Goal: Transaction & Acquisition: Download file/media

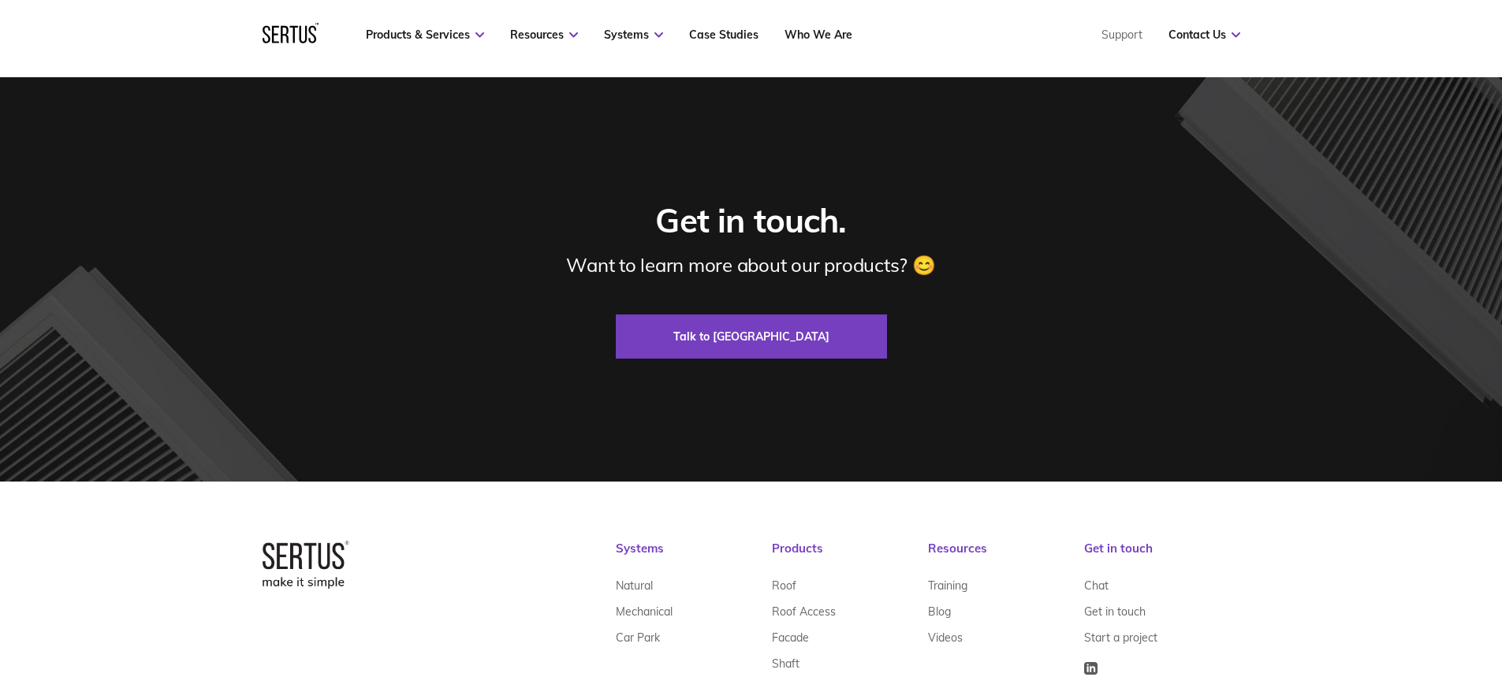
scroll to position [4850, 0]
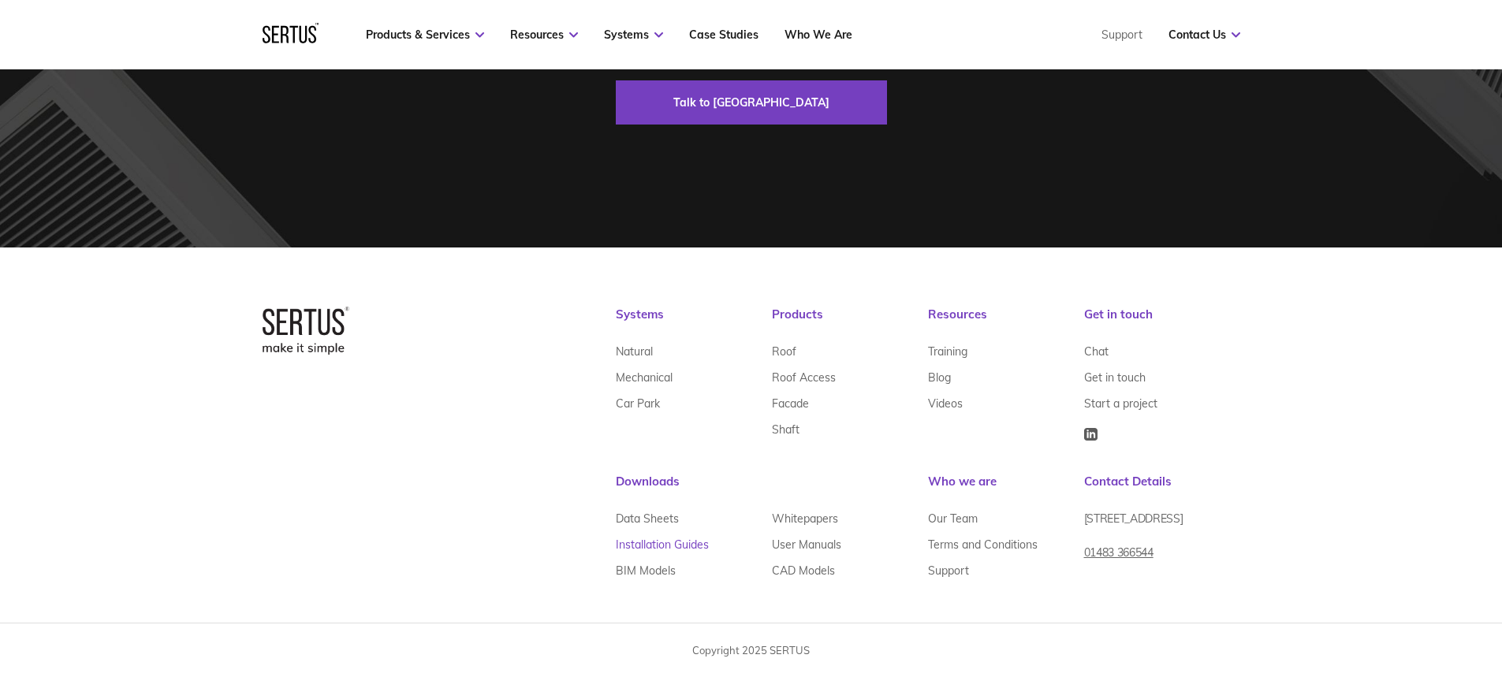
click at [658, 545] on link "Installation Guides" at bounding box center [662, 544] width 93 height 26
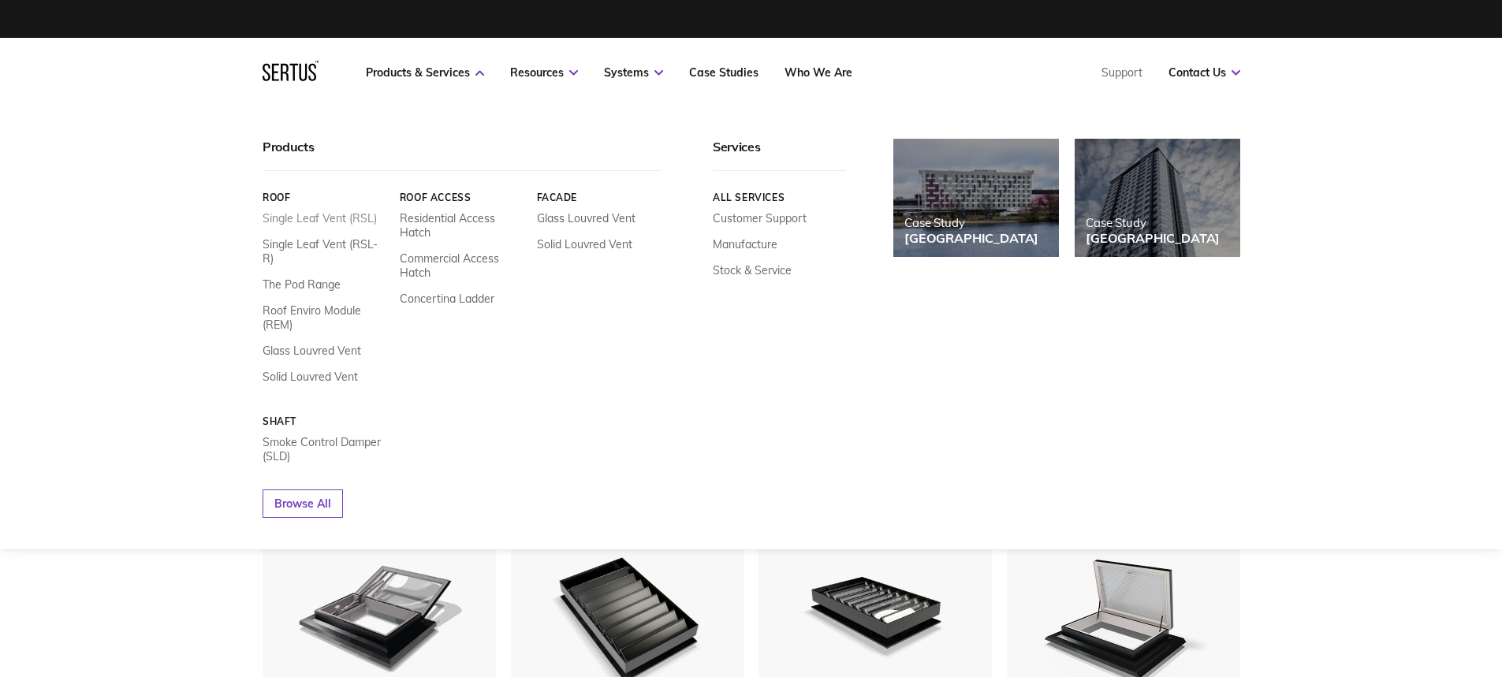
click at [311, 213] on link "Single Leaf Vent (RSL)" at bounding box center [319, 218] width 114 height 14
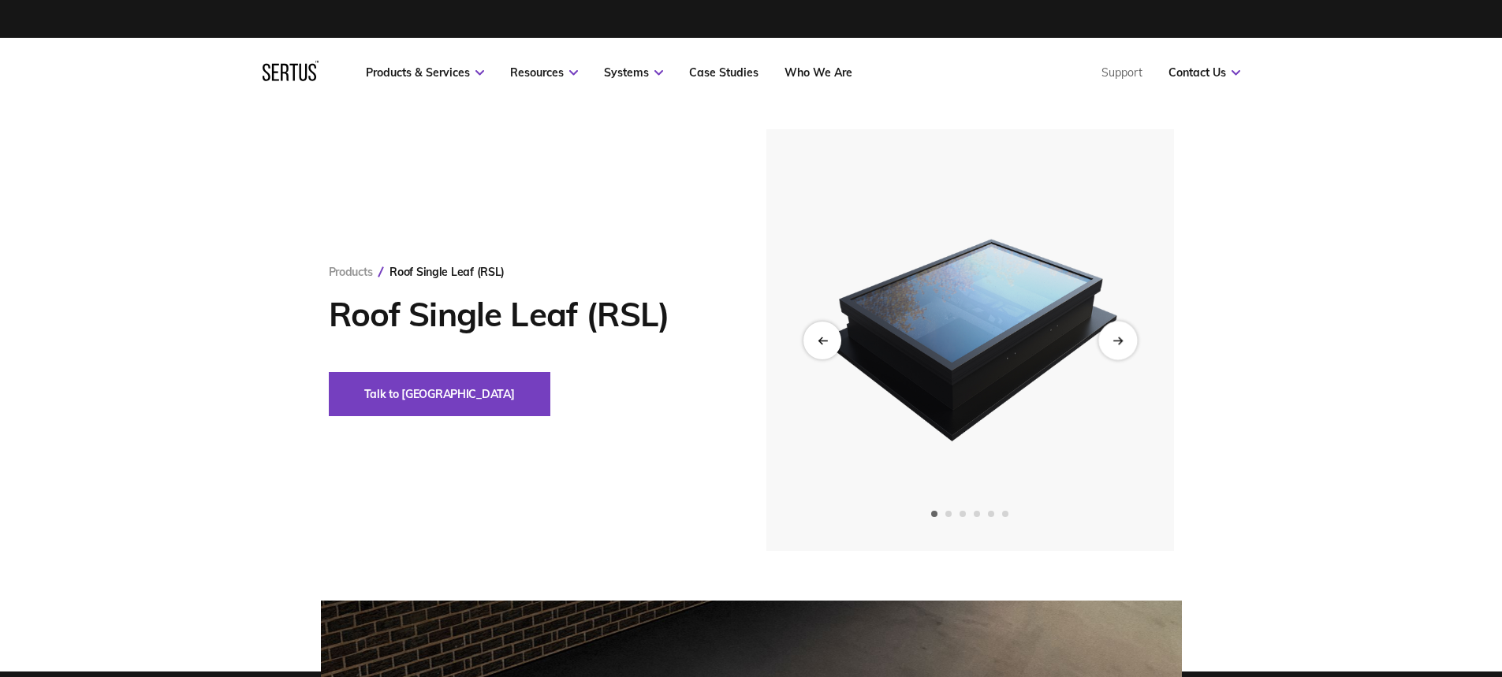
click at [1113, 337] on icon "Next slide" at bounding box center [1117, 340] width 10 height 9
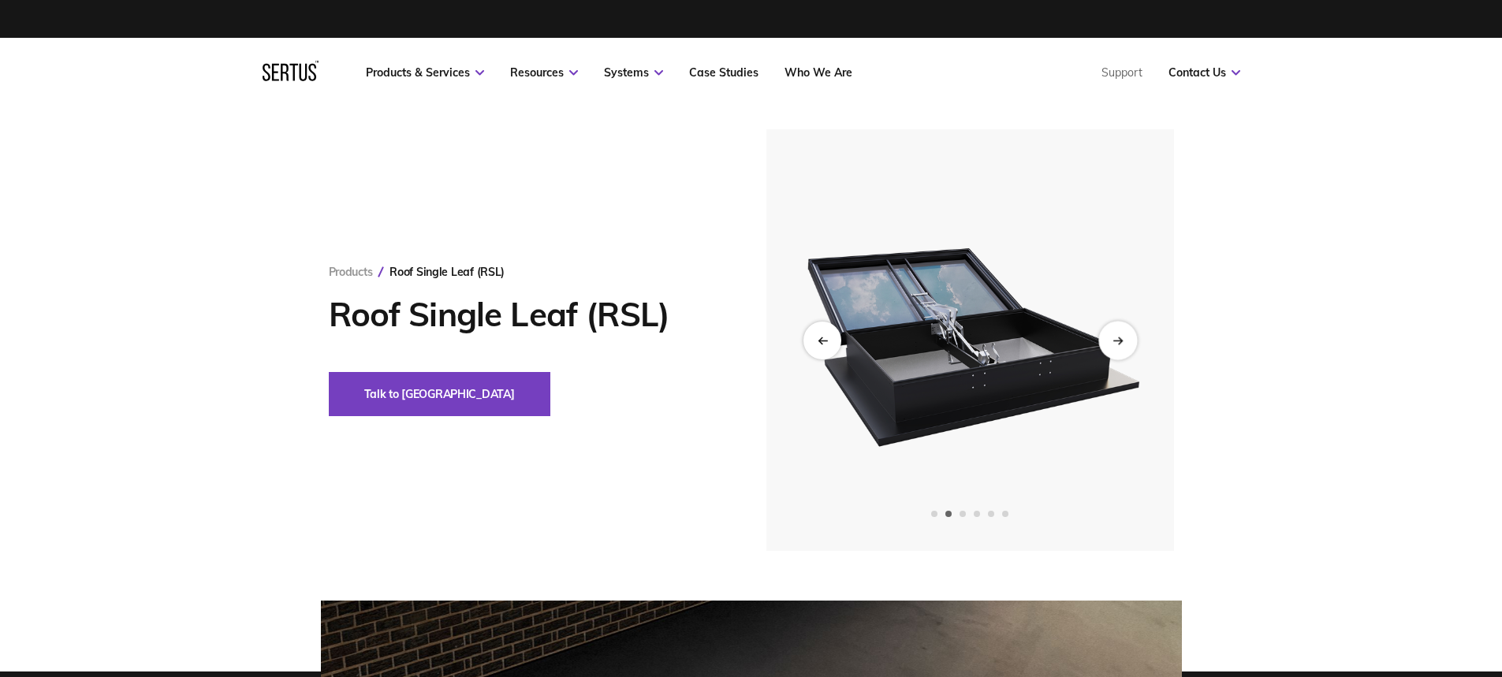
click at [1113, 337] on icon "Next slide" at bounding box center [1117, 340] width 10 height 9
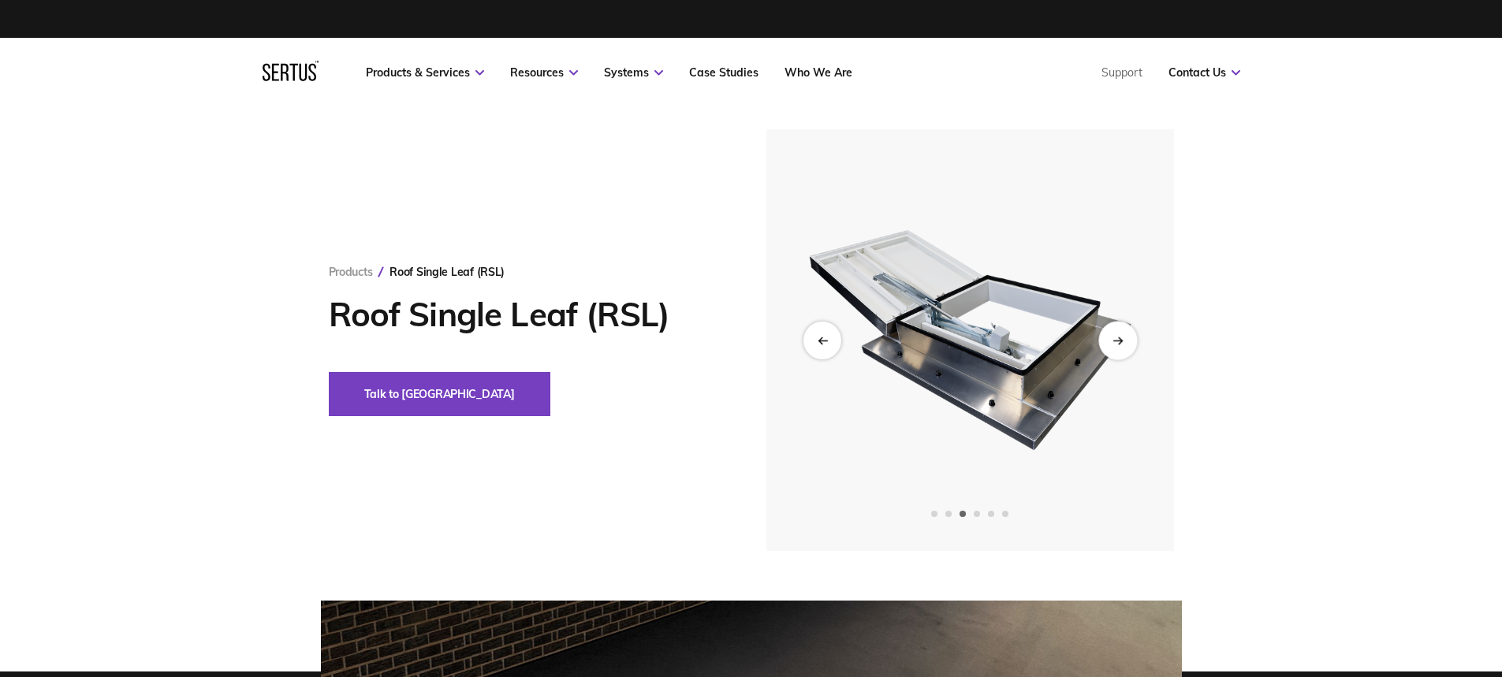
click at [1113, 337] on icon "Next slide" at bounding box center [1117, 340] width 10 height 9
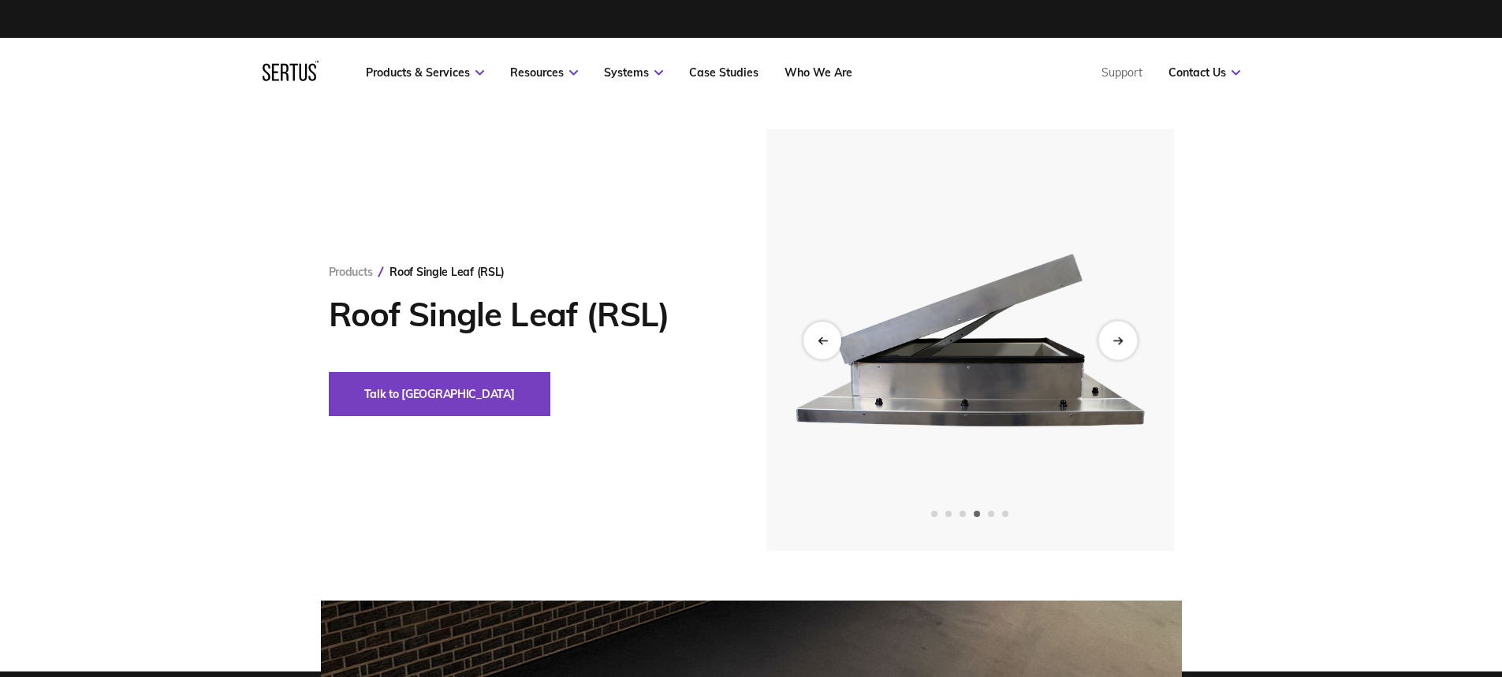
click at [1113, 337] on icon "Next slide" at bounding box center [1117, 340] width 10 height 9
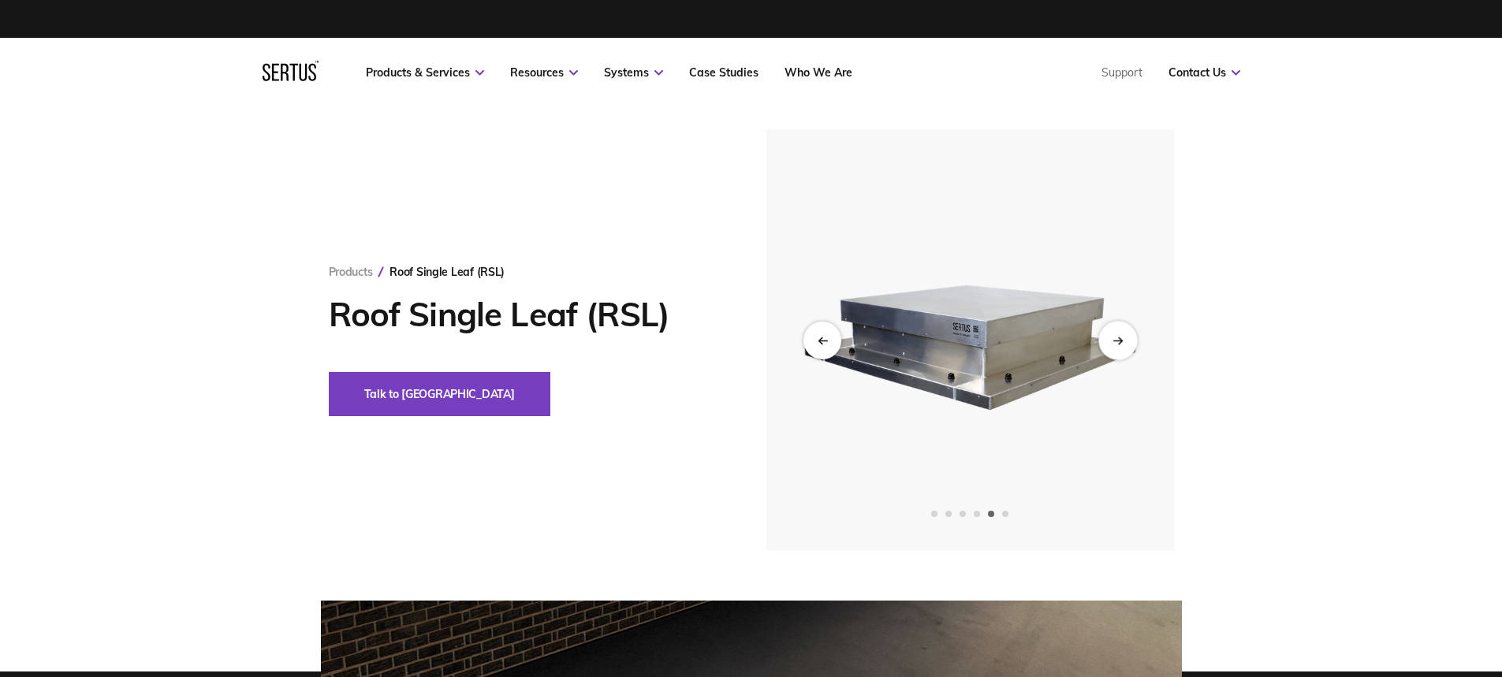
click at [1113, 337] on icon "Next slide" at bounding box center [1117, 340] width 10 height 9
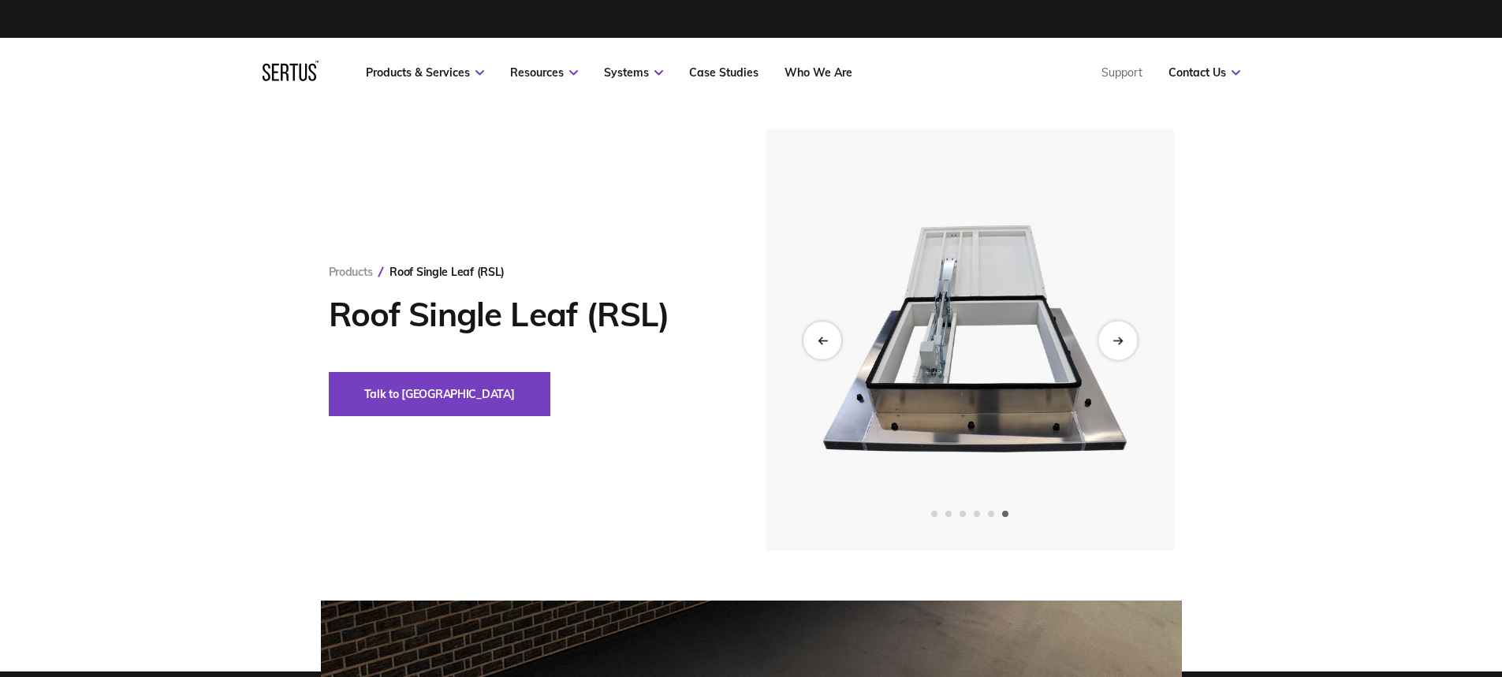
click at [1113, 337] on icon "Next slide" at bounding box center [1117, 340] width 10 height 9
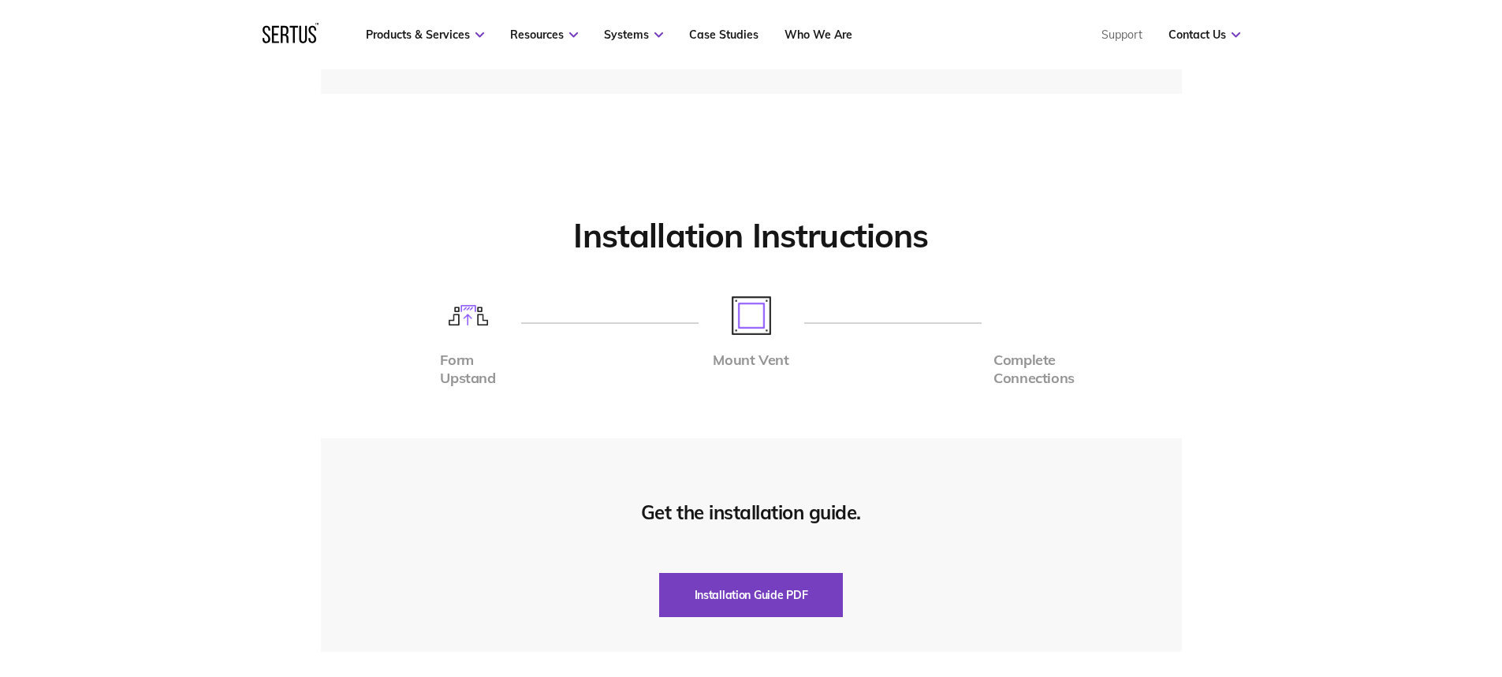
scroll to position [3705, 0]
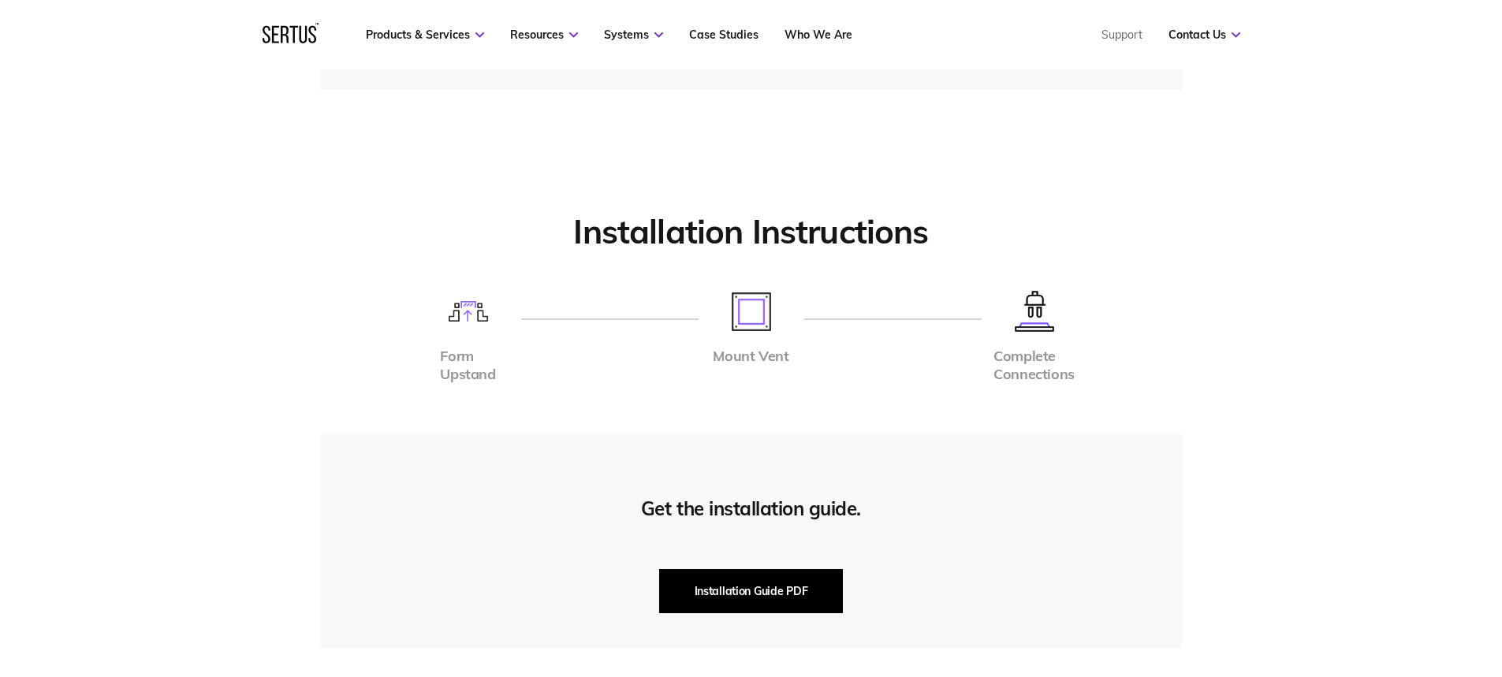
click at [758, 590] on button "Installation Guide PDF" at bounding box center [751, 591] width 184 height 44
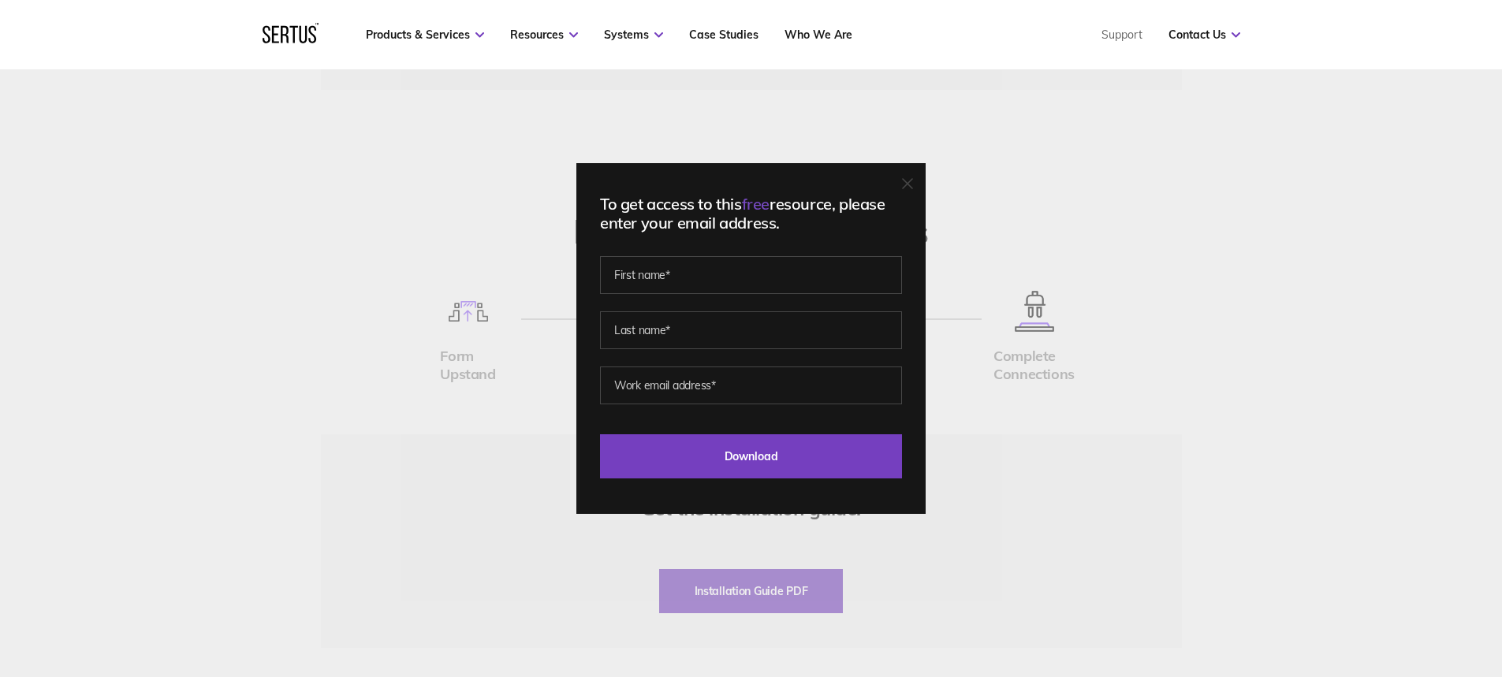
click at [911, 181] on icon at bounding box center [907, 183] width 11 height 11
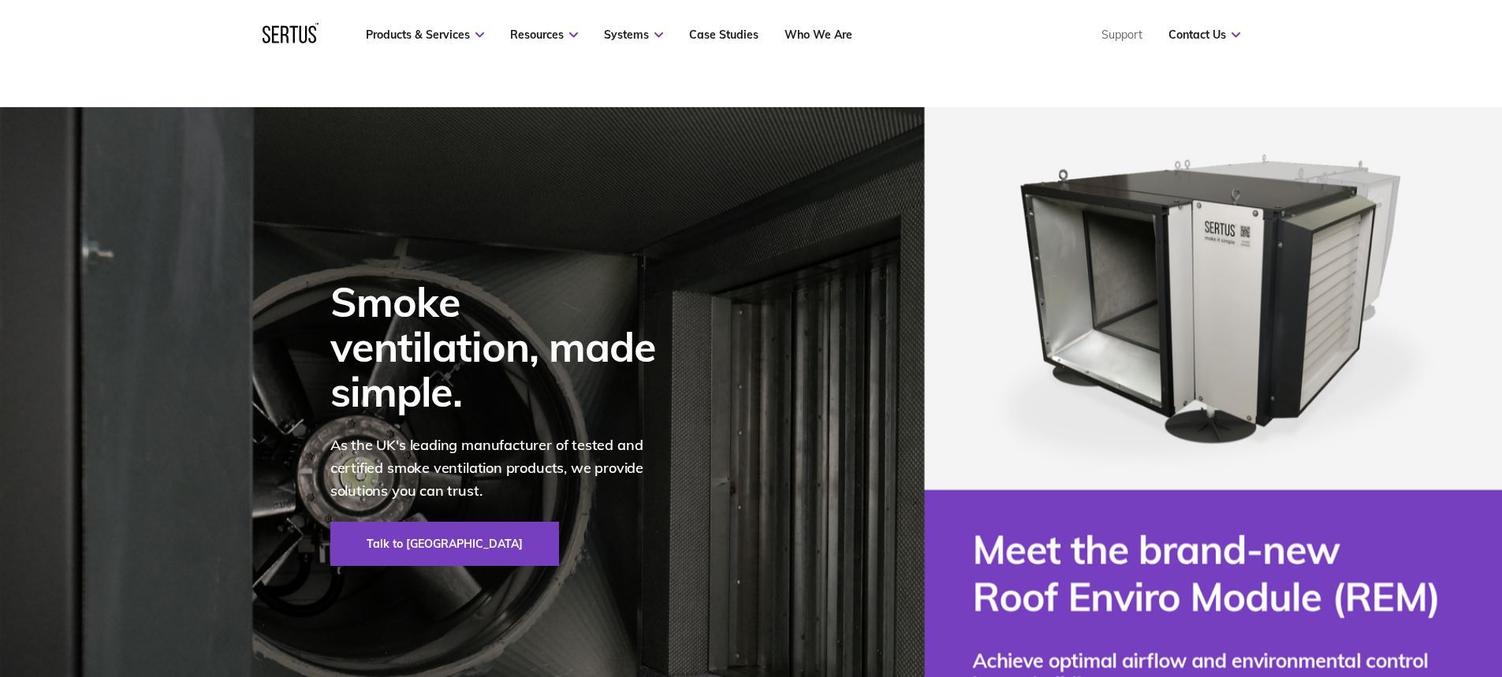
scroll to position [4850, 0]
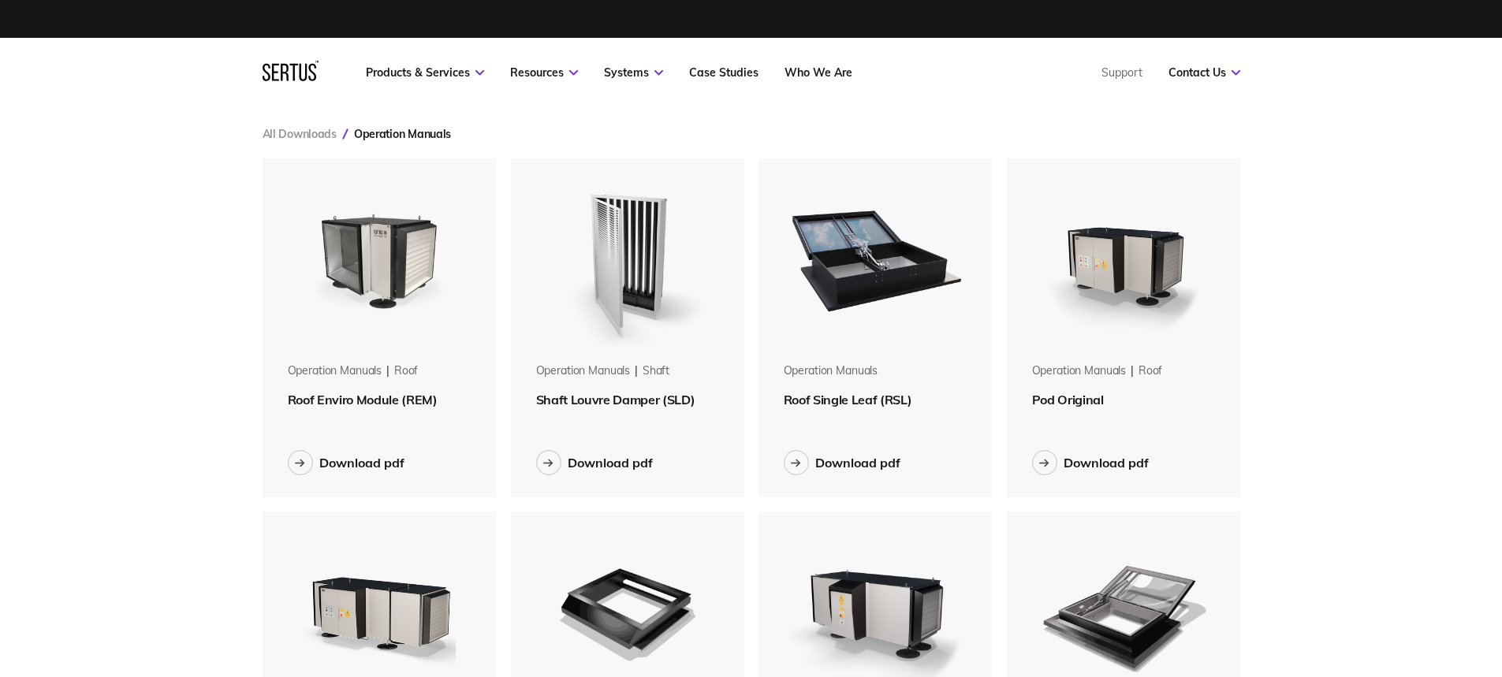
scroll to position [1423, 1002]
click at [854, 464] on div "Download pdf" at bounding box center [857, 463] width 85 height 16
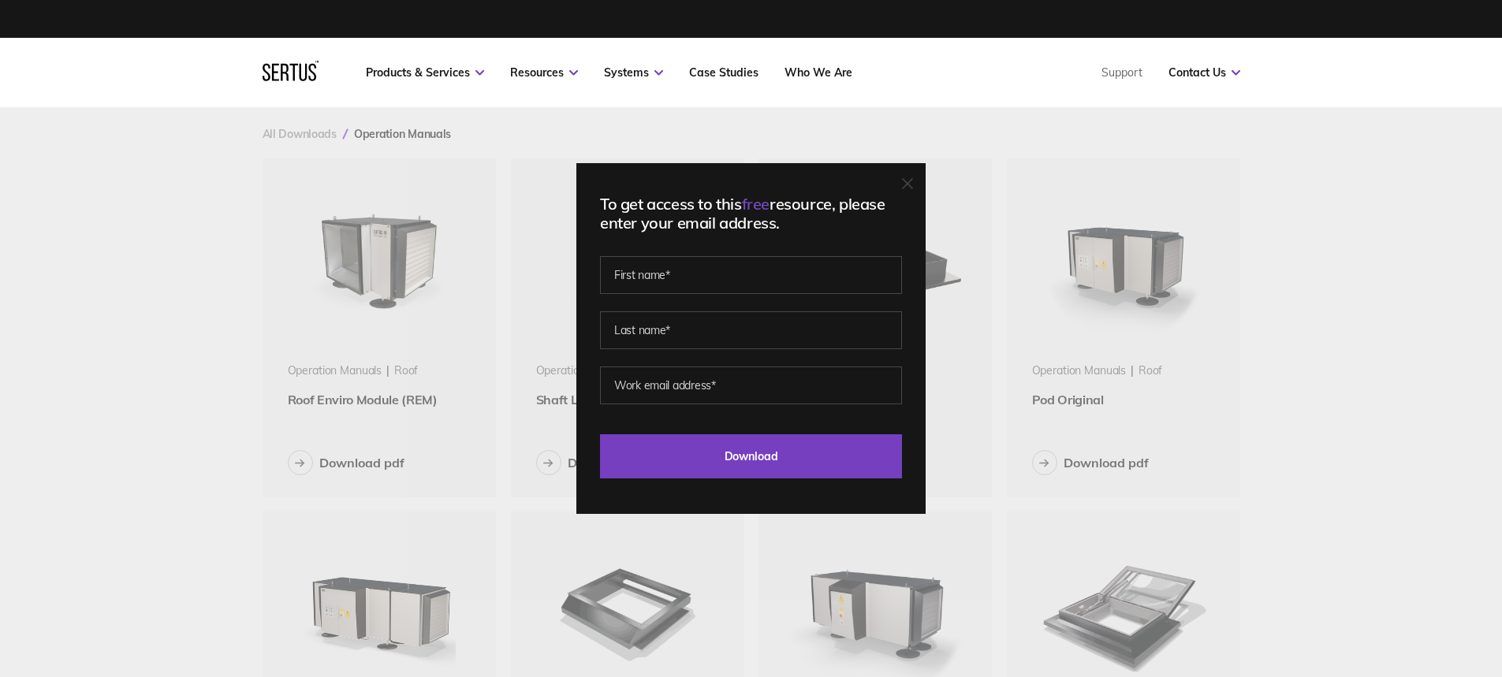
click at [913, 185] on icon at bounding box center [907, 183] width 11 height 11
